Goal: Task Accomplishment & Management: Use online tool/utility

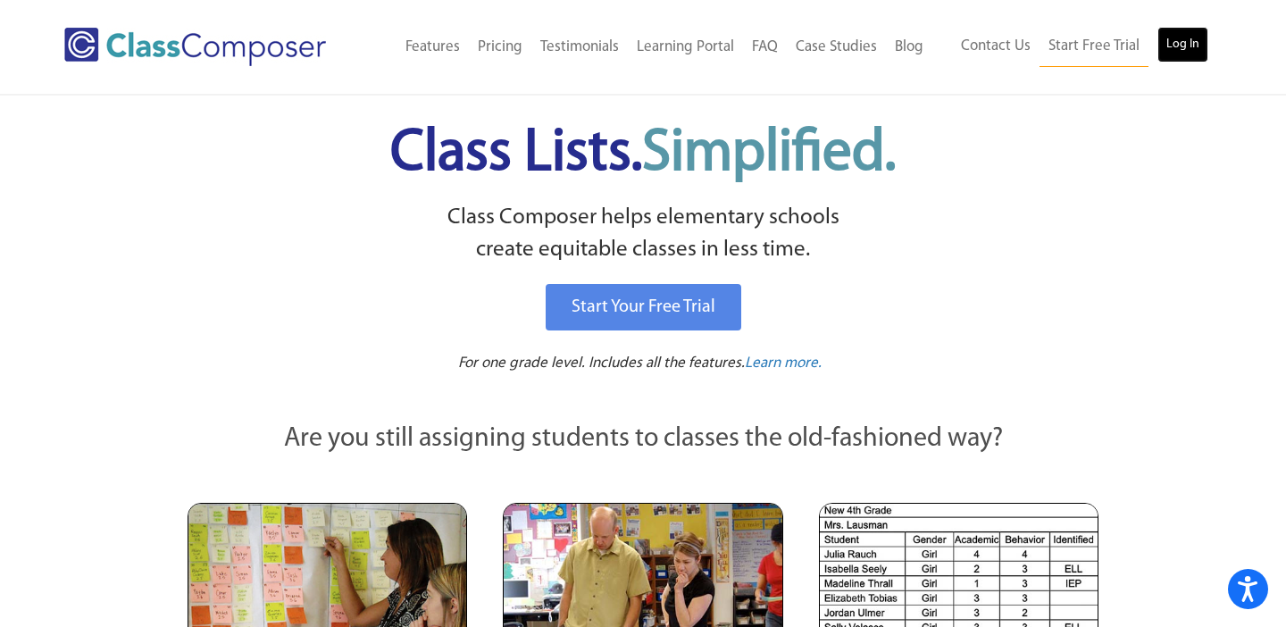
click at [1180, 38] on link "Log In" at bounding box center [1183, 45] width 51 height 36
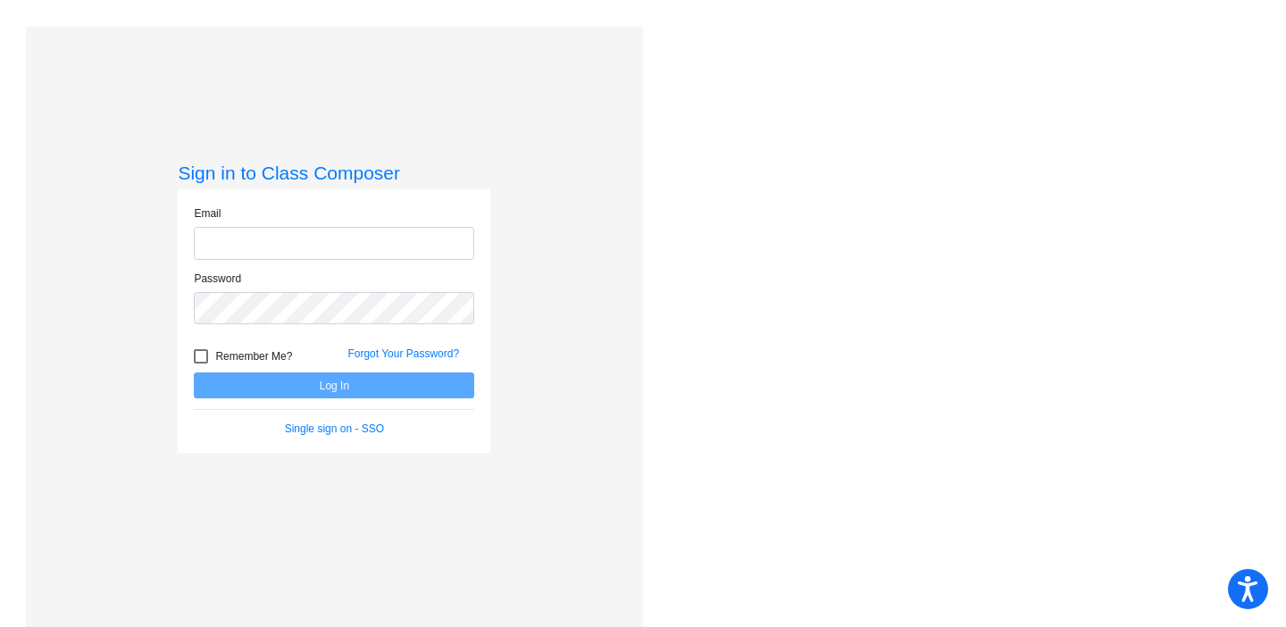
type input "[PERSON_NAME][EMAIL_ADDRESS][PERSON_NAME][DOMAIN_NAME]"
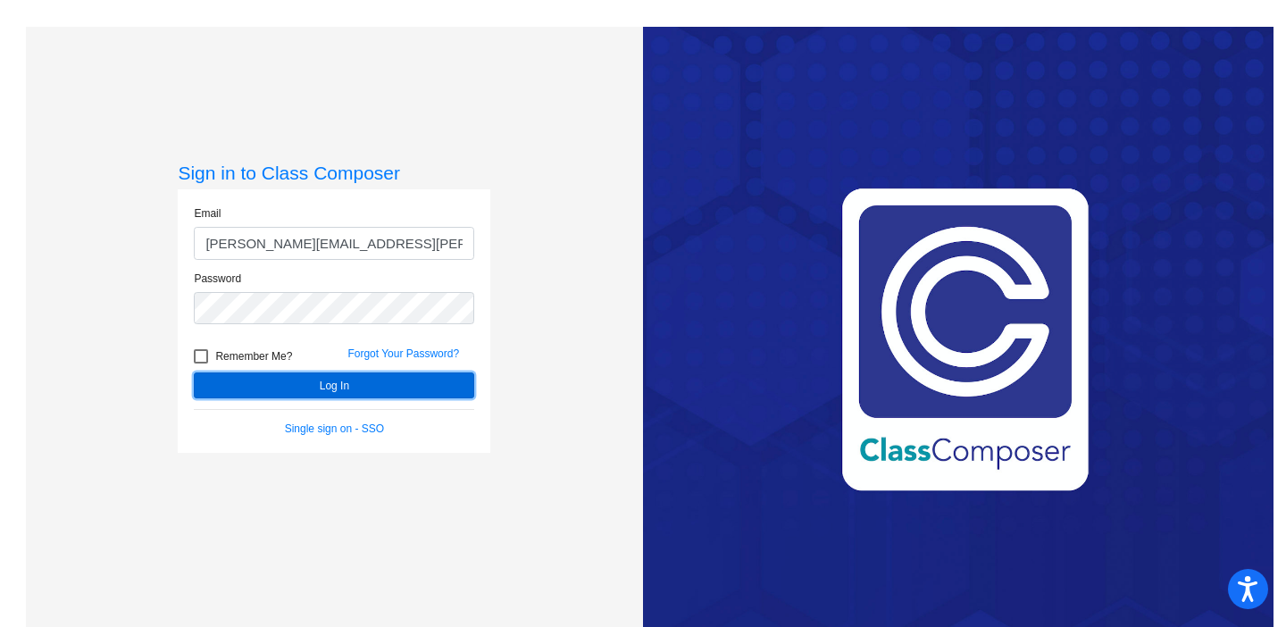
click at [310, 380] on button "Log In" at bounding box center [334, 385] width 280 height 26
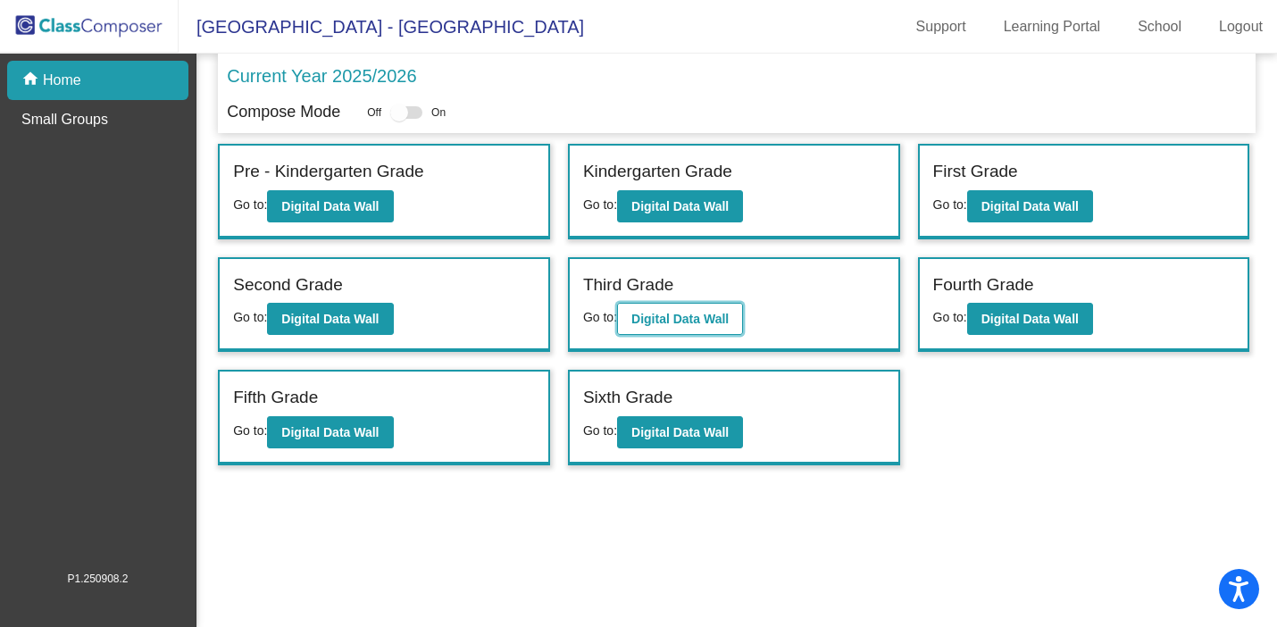
click at [690, 313] on b "Digital Data Wall" at bounding box center [679, 319] width 97 height 14
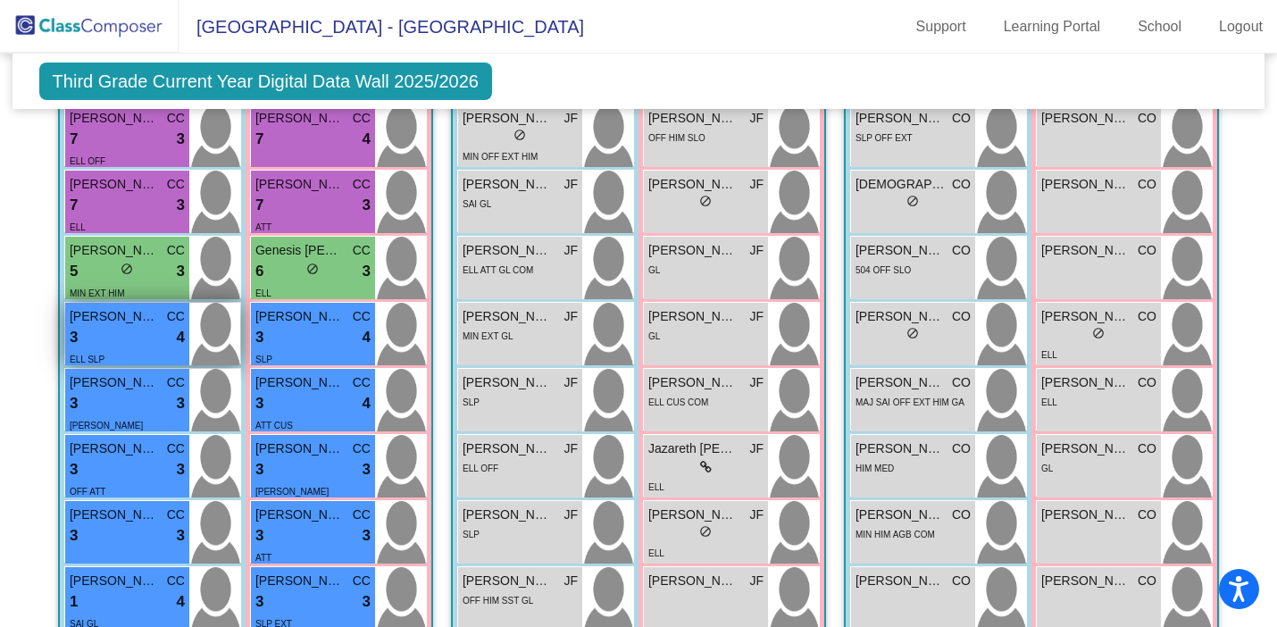
scroll to position [585, 0]
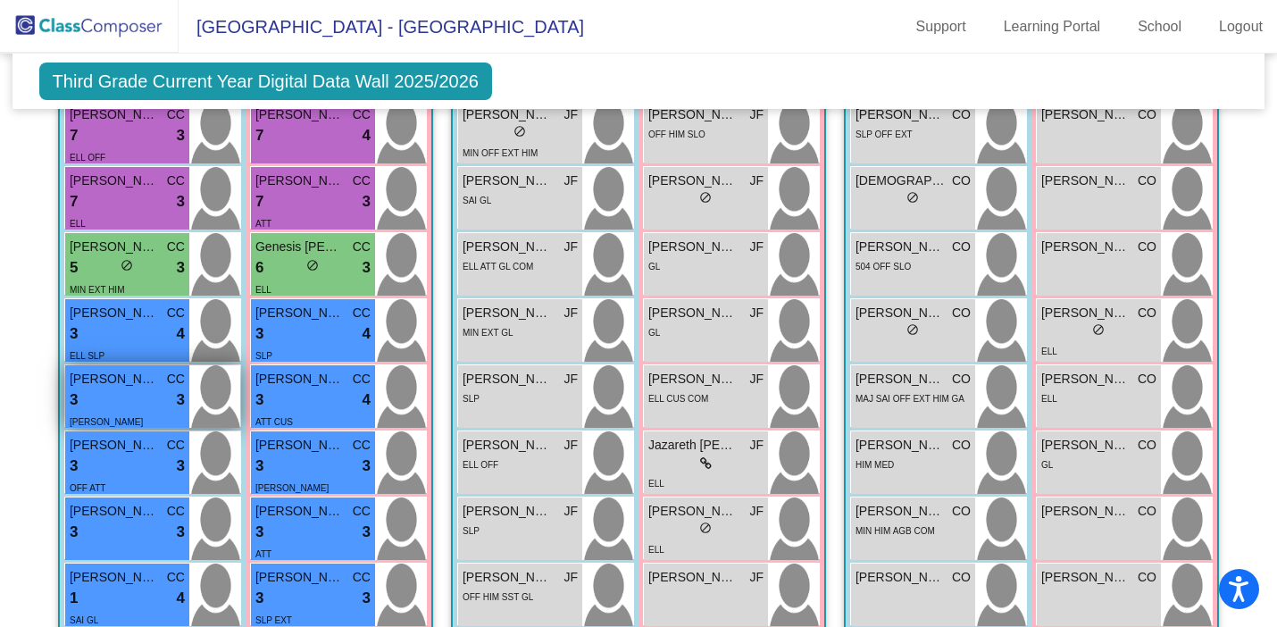
click at [138, 392] on div "3 lock do_not_disturb_alt 3" at bounding box center [127, 400] width 115 height 23
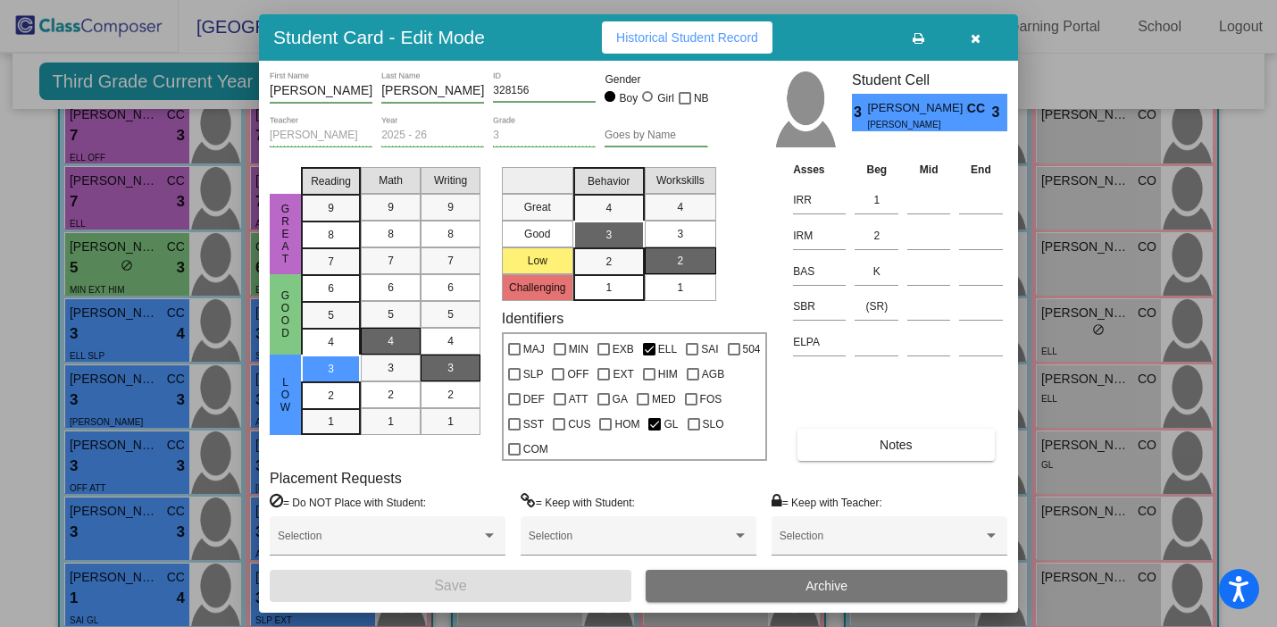
click at [139, 38] on div at bounding box center [638, 313] width 1277 height 627
